Goal: Use online tool/utility: Use online tool/utility

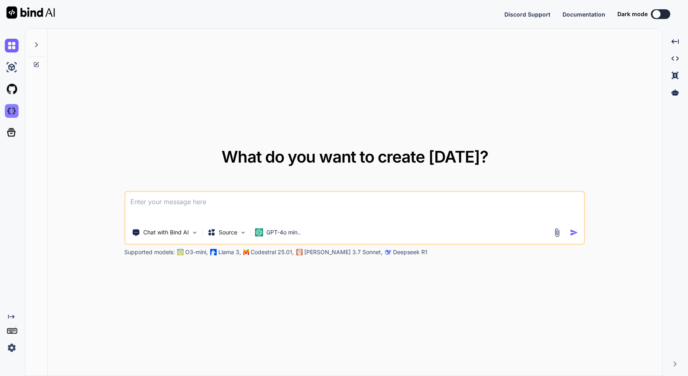
click at [8, 111] on img at bounding box center [12, 111] width 14 height 14
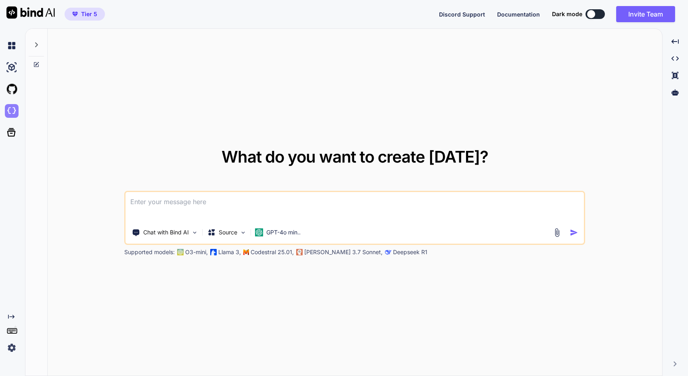
type textarea "x"
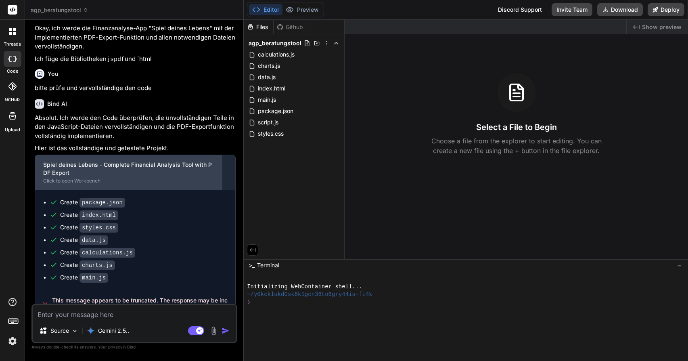
scroll to position [739, 0]
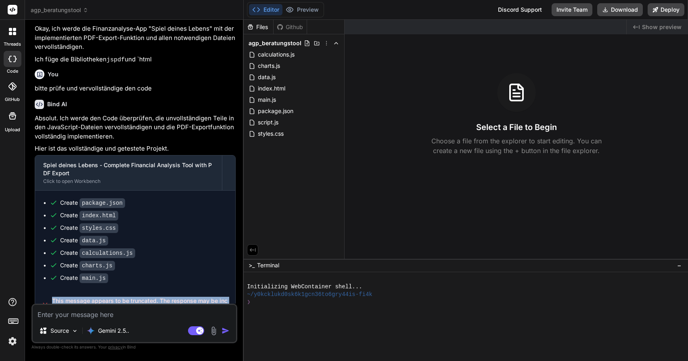
drag, startPoint x: 74, startPoint y: 291, endPoint x: 53, endPoint y: 285, distance: 21.4
click at [46, 290] on div "This message appears to be truncated. The response may be incomplete." at bounding box center [135, 304] width 200 height 29
copy span "This message appears to be truncated. The response may be incomplete."
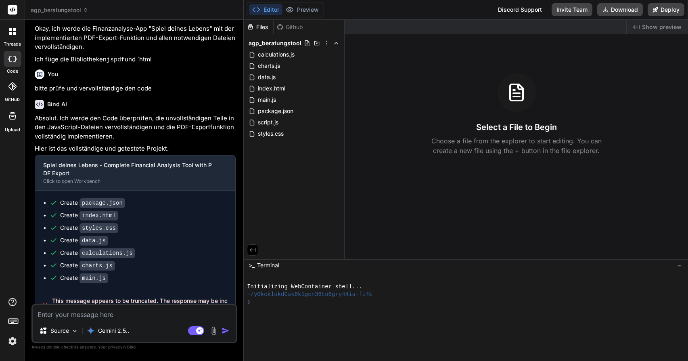
click at [70, 317] on textarea at bounding box center [134, 312] width 203 height 15
paste textarea "This message appears to be truncated. The response may be incomplete."
type textarea "x"
type textarea "This message appears to be truncated. The response may be incomplete."
type textarea "x"
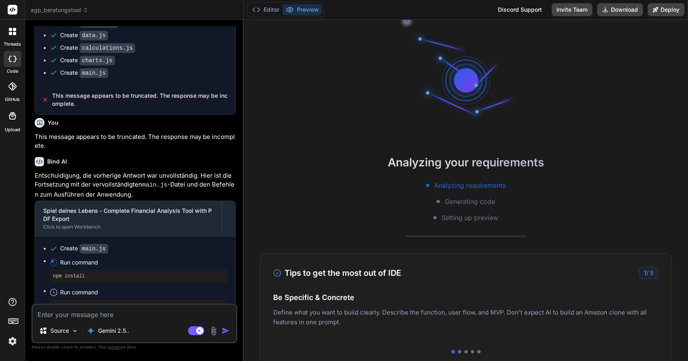
scroll to position [944, 0]
type textarea "x"
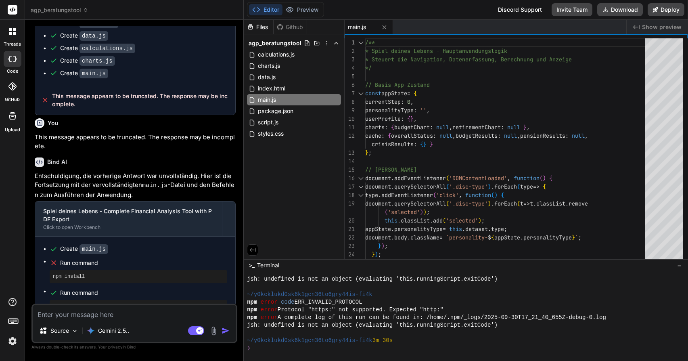
scroll to position [284, 0]
